Goal: Check status: Check status

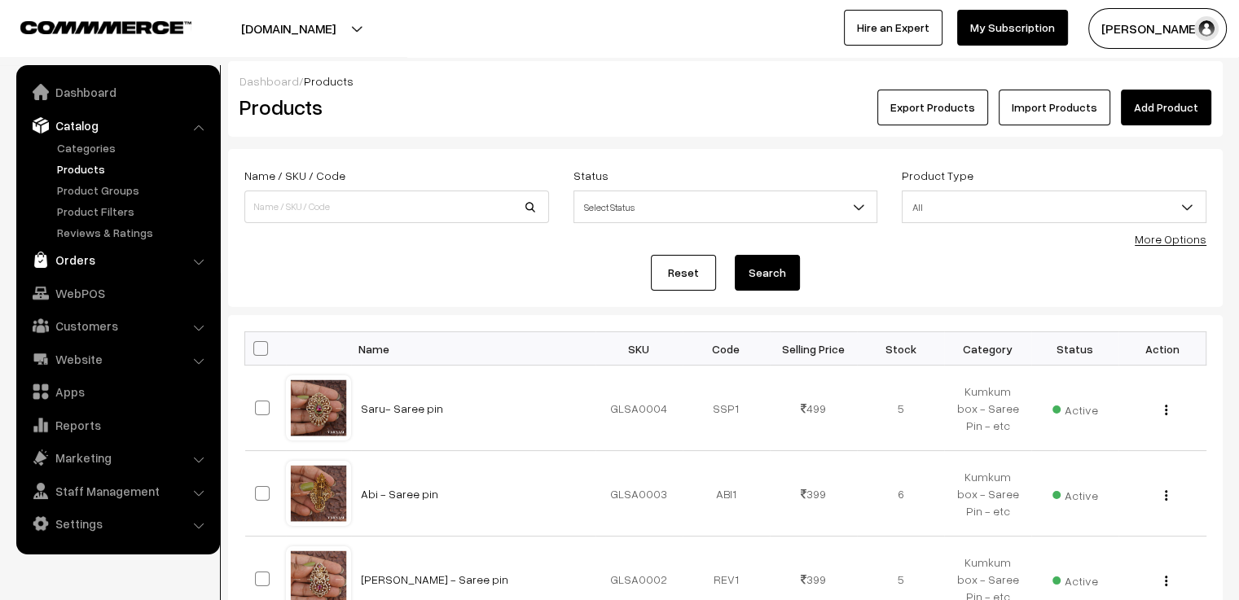
click at [107, 256] on link "Orders" at bounding box center [117, 259] width 194 height 29
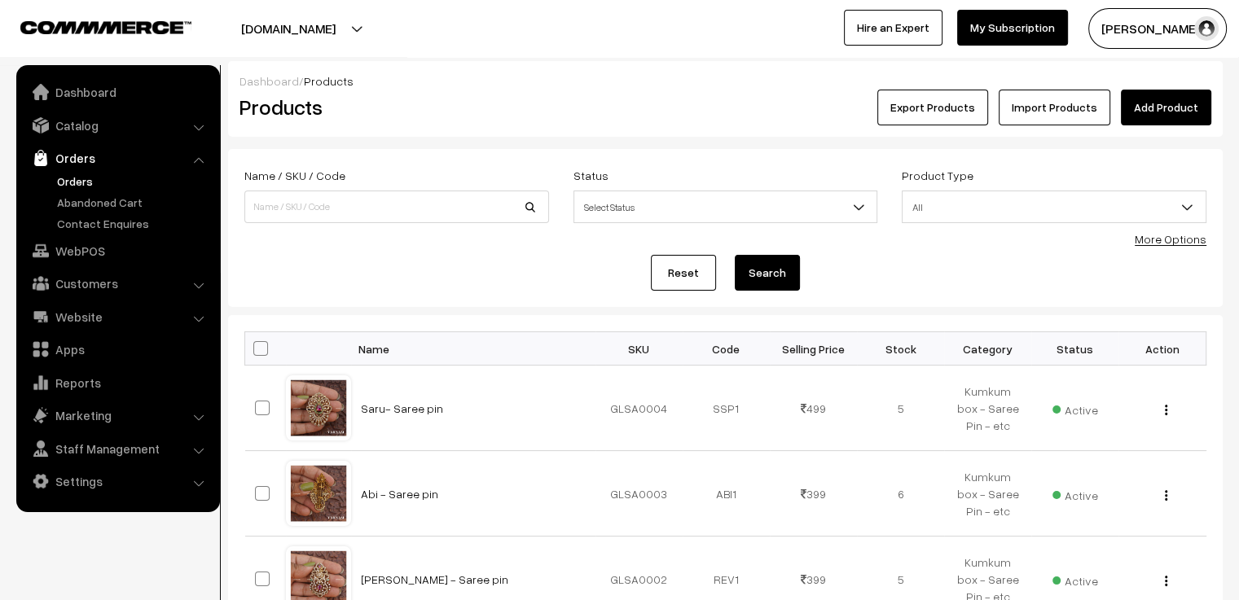
click at [80, 182] on link "Orders" at bounding box center [133, 181] width 161 height 17
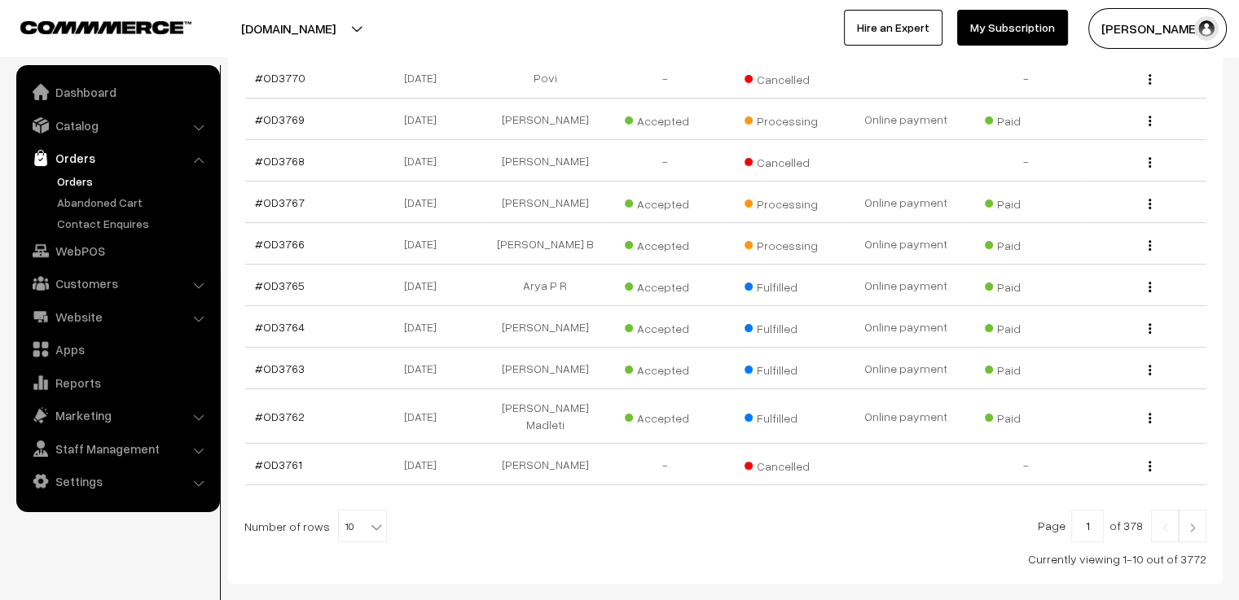
scroll to position [244, 0]
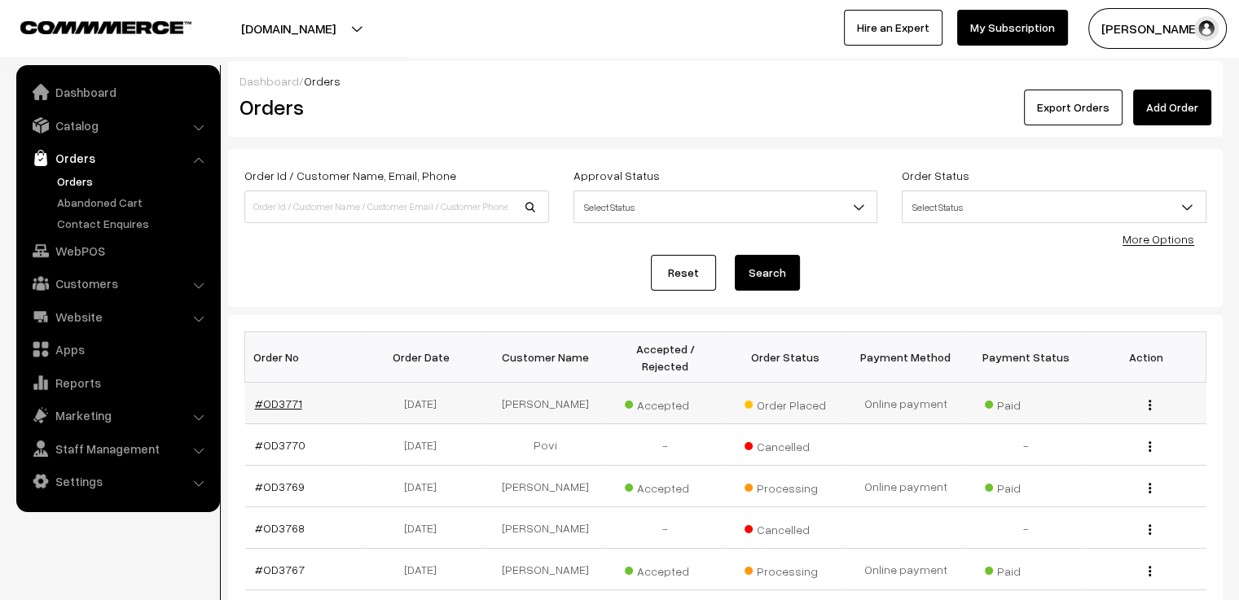
click at [281, 397] on link "#OD3771" at bounding box center [278, 404] width 47 height 14
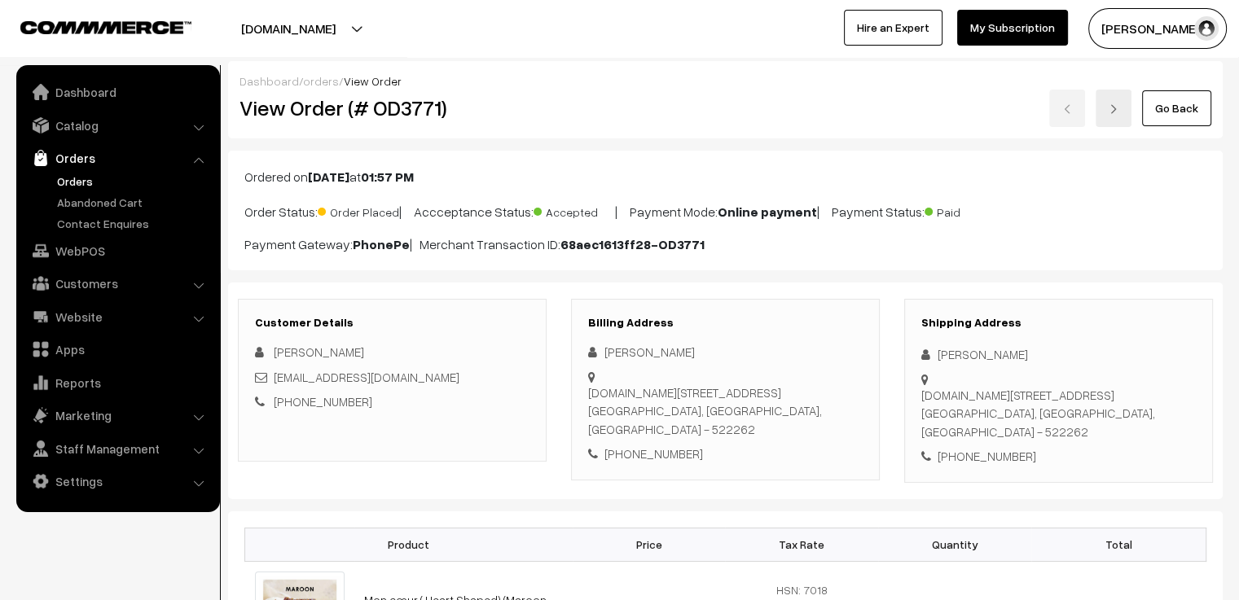
click at [1189, 119] on link "Go Back" at bounding box center [1176, 108] width 69 height 36
